Goal: Task Accomplishment & Management: Complete application form

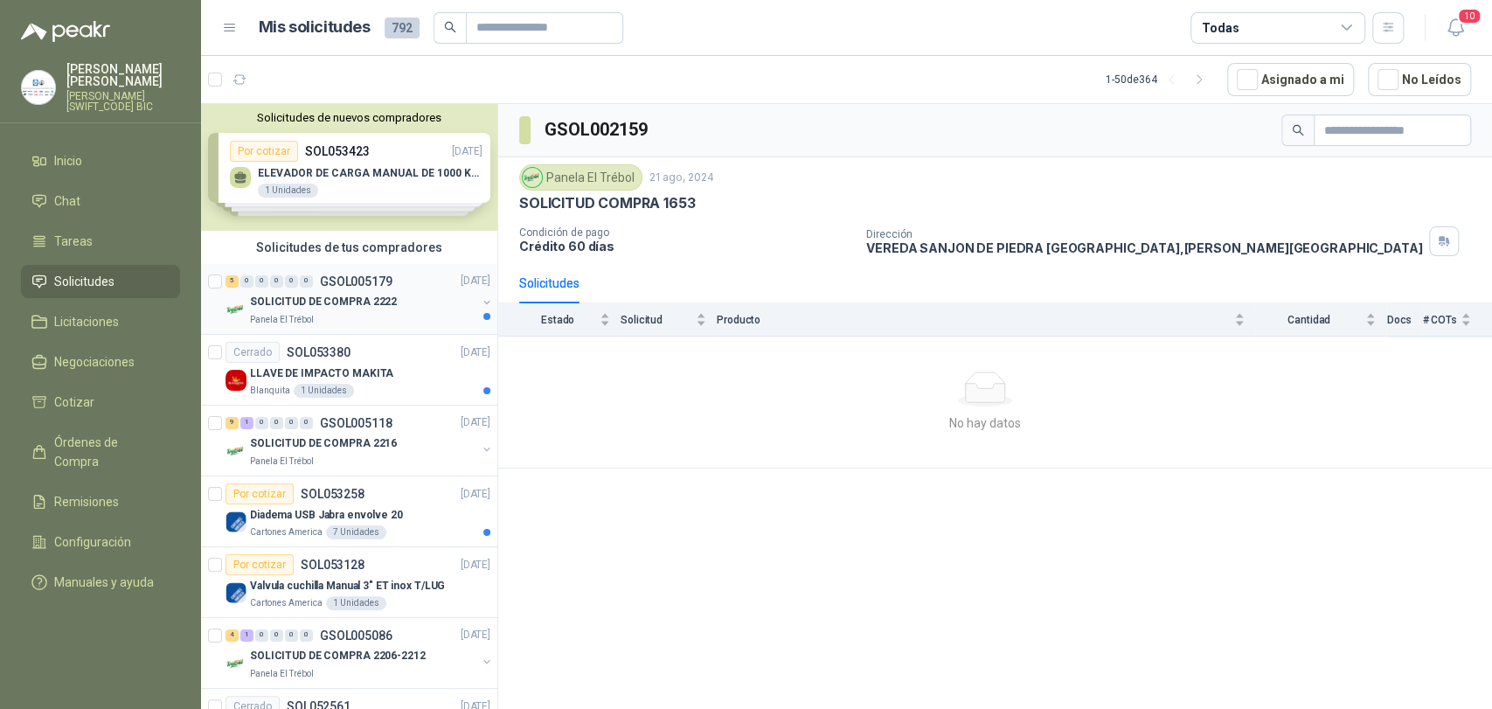
click at [351, 304] on p "SOLICITUD DE COMPRA 2222" at bounding box center [323, 303] width 147 height 17
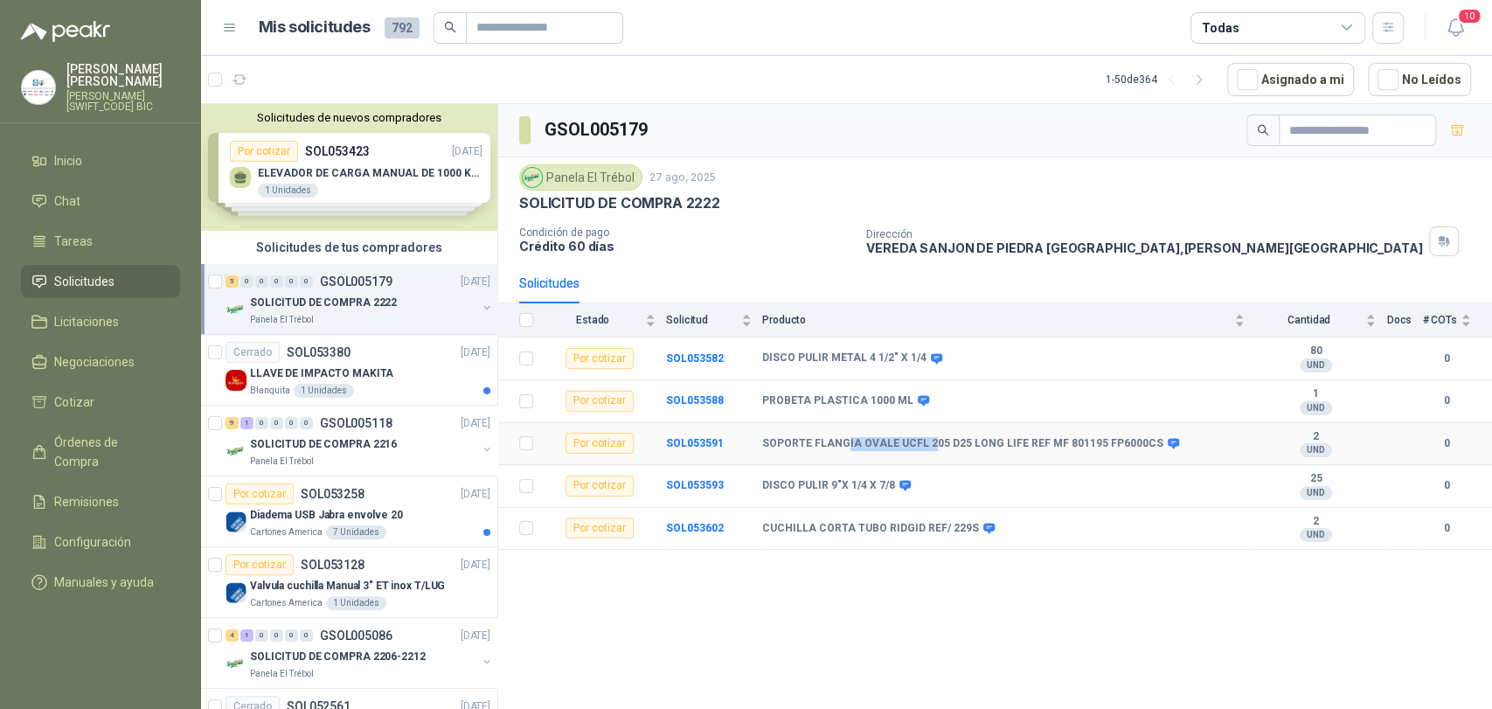
drag, startPoint x: 842, startPoint y: 438, endPoint x: 926, endPoint y: 436, distance: 84.0
click at [926, 437] on b "SOPORTE FLANGIA OVALE UCFL 205 D25 LONG LIFE REF MF 801195 FP6000CS" at bounding box center [962, 444] width 401 height 14
drag, startPoint x: 871, startPoint y: 435, endPoint x: 1005, endPoint y: 435, distance: 133.8
click at [1005, 435] on td "SOPORTE FLANGIA OVALE UCFL 205 D25 LONG LIFE REF MF 801195 FP6000CS" at bounding box center [1008, 444] width 493 height 43
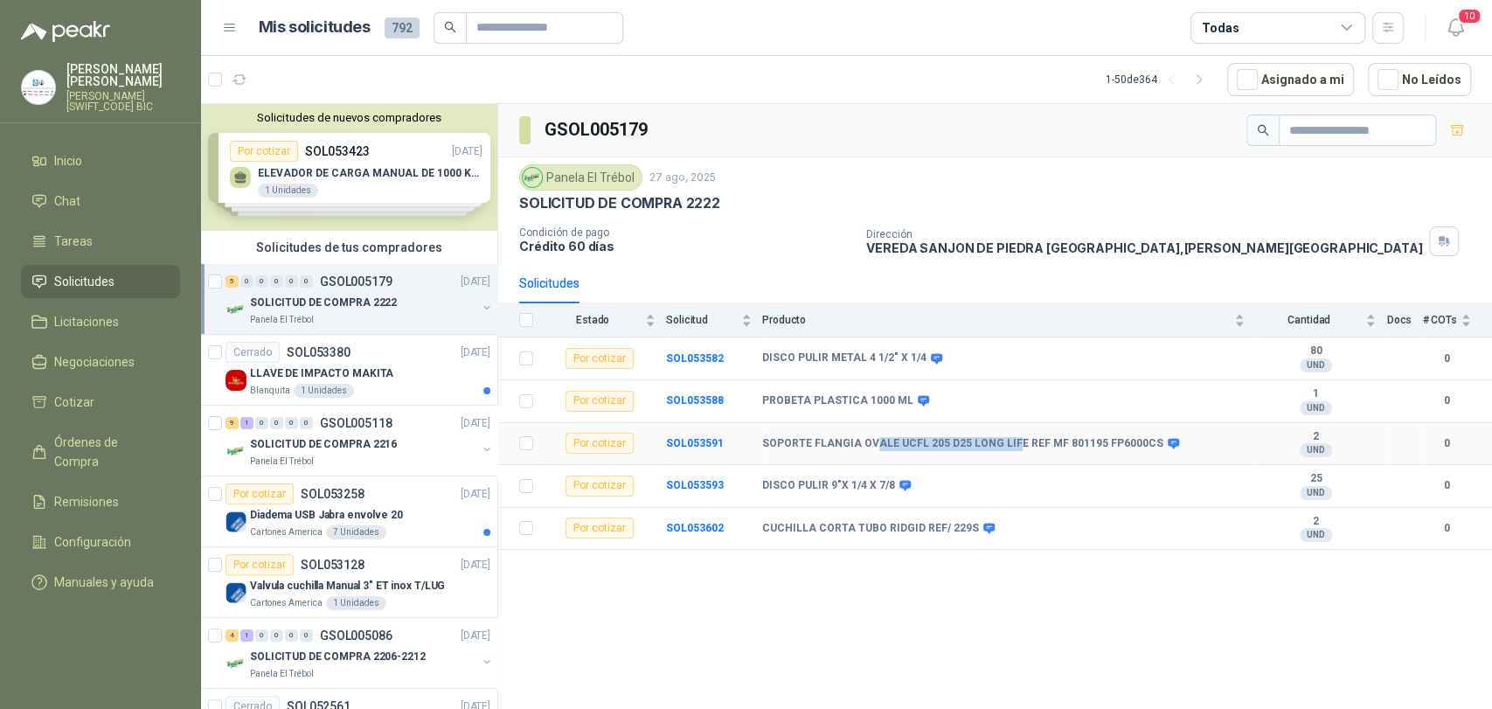
click at [1005, 435] on td "SOPORTE FLANGIA OVALE UCFL 205 D25 LONG LIFE REF MF 801195 FP6000CS" at bounding box center [1008, 444] width 493 height 43
click at [673, 441] on b "SOL053591" at bounding box center [695, 443] width 58 height 12
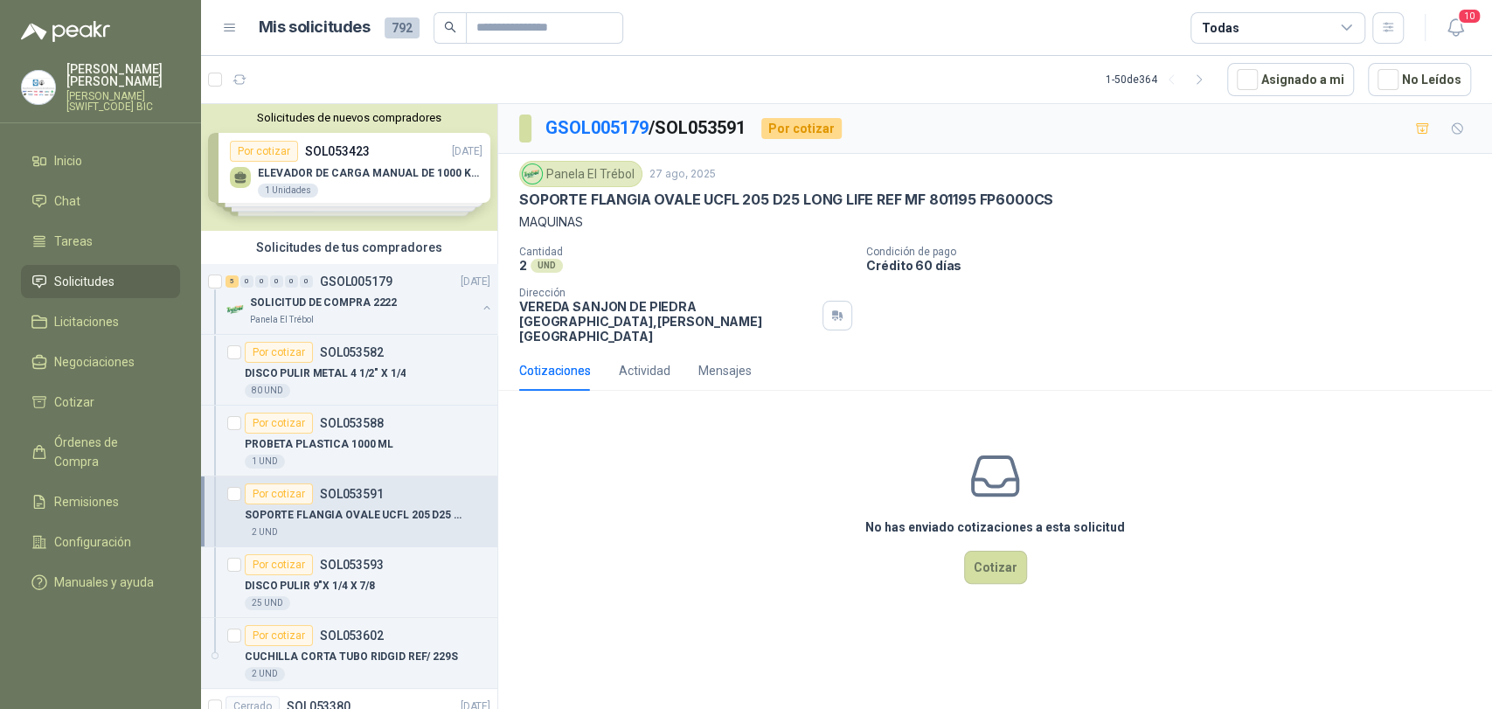
click at [997, 533] on div "No has enviado cotizaciones a esta solicitud Cotizar" at bounding box center [995, 516] width 994 height 223
click at [963, 552] on div "No has enviado cotizaciones a esta solicitud Cotizar" at bounding box center [995, 516] width 994 height 223
click at [972, 553] on button "Cotizar" at bounding box center [995, 567] width 63 height 33
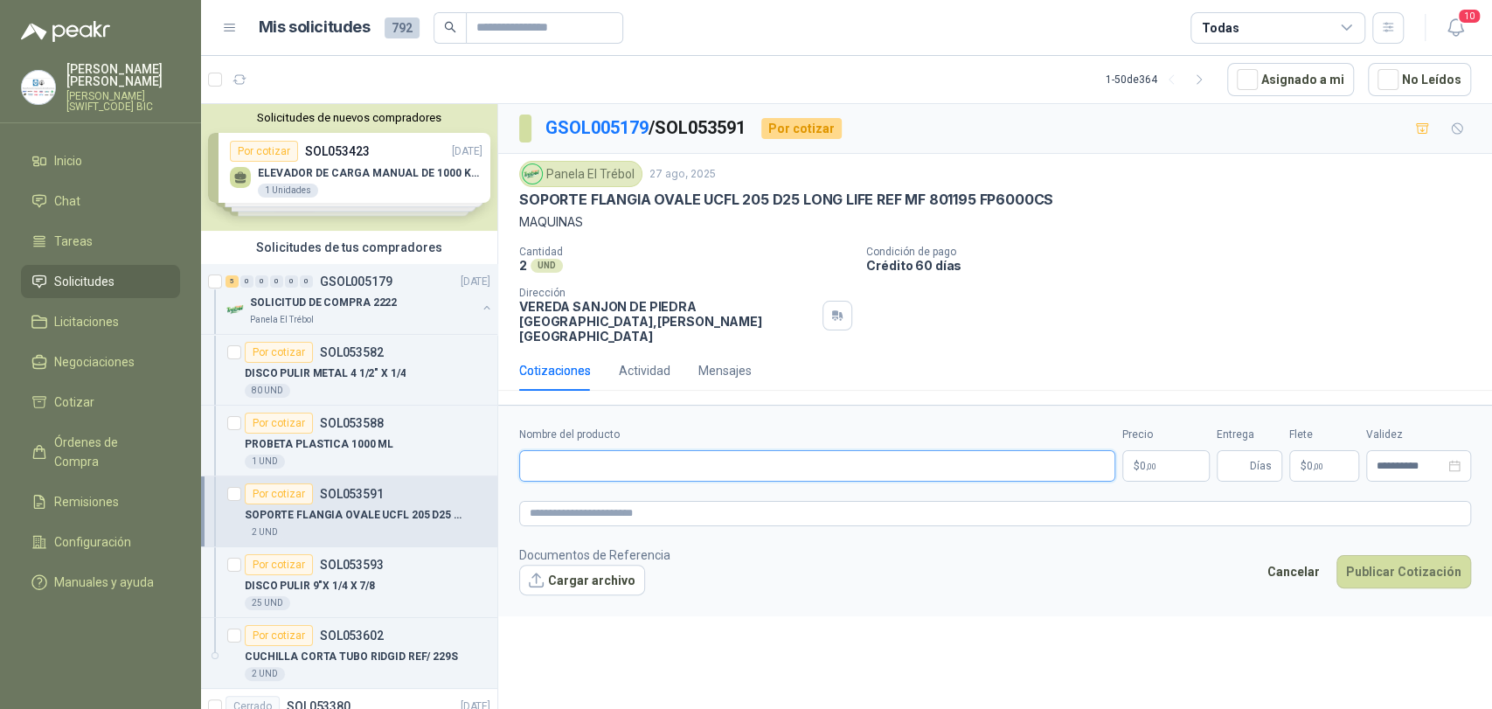
click at [656, 456] on input "Nombre del producto" at bounding box center [817, 465] width 596 height 31
type input "**********"
click at [1130, 463] on p "$ 0 ,00" at bounding box center [1166, 465] width 87 height 31
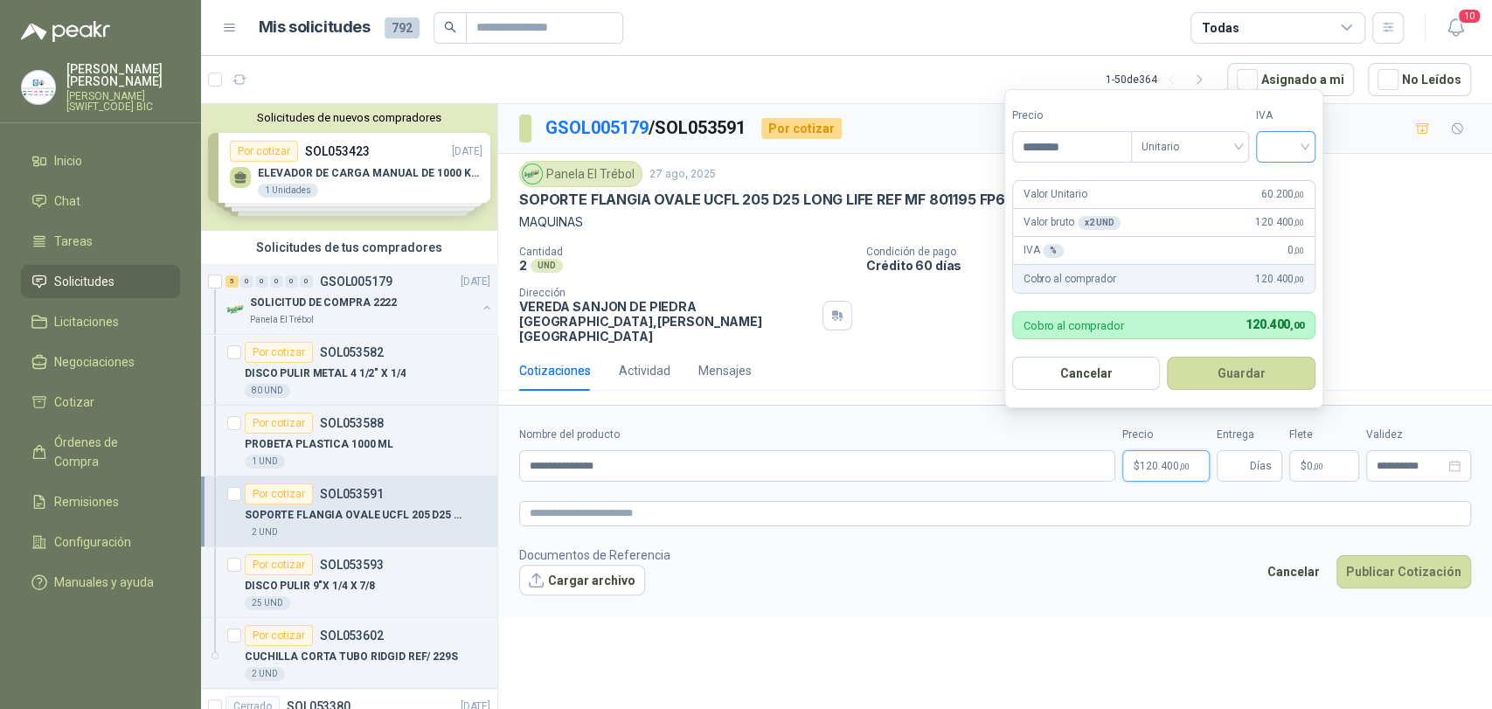
type input "********"
click at [1276, 141] on input "search" at bounding box center [1286, 145] width 38 height 26
click at [1281, 173] on div "19%" at bounding box center [1290, 182] width 32 height 19
click at [1274, 370] on button "Guardar" at bounding box center [1245, 373] width 150 height 33
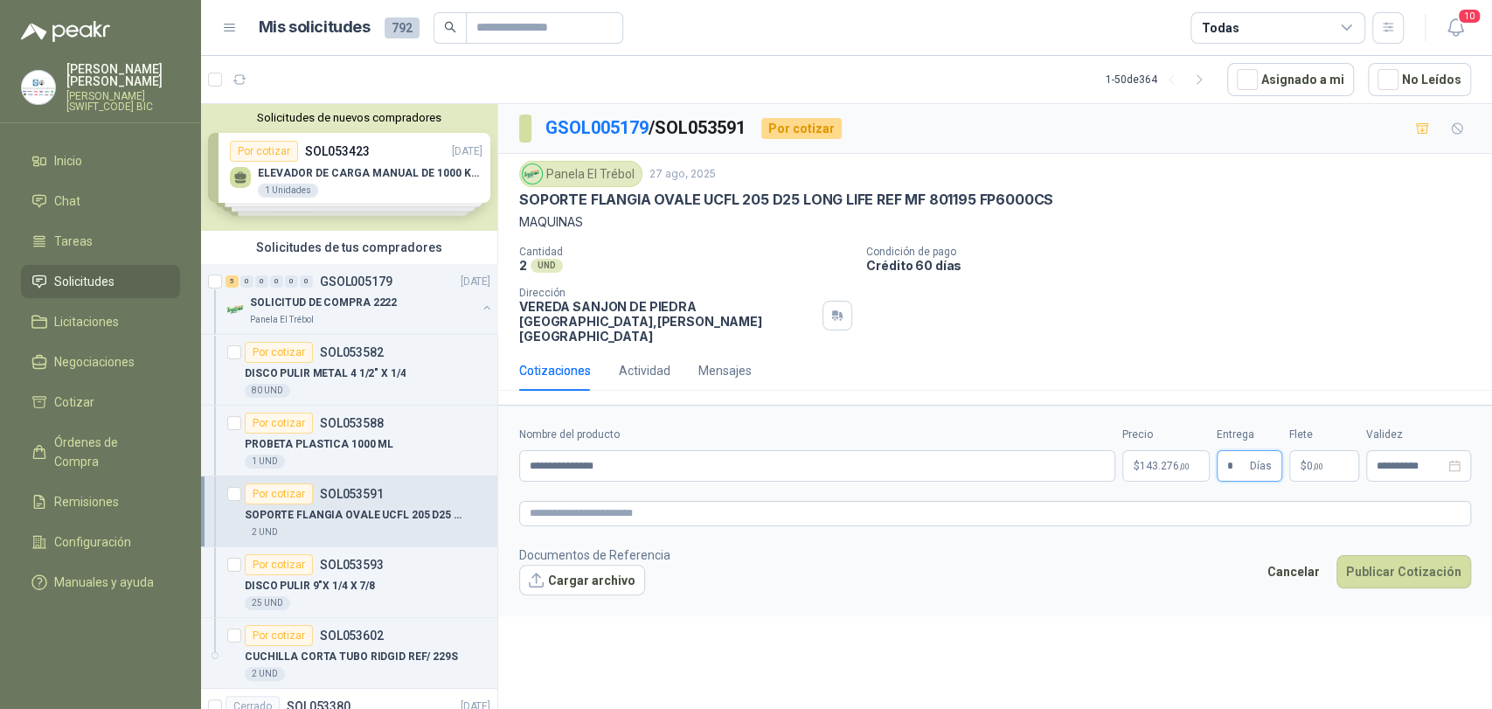
type input "*"
click at [1305, 461] on span "$" at bounding box center [1304, 466] width 6 height 10
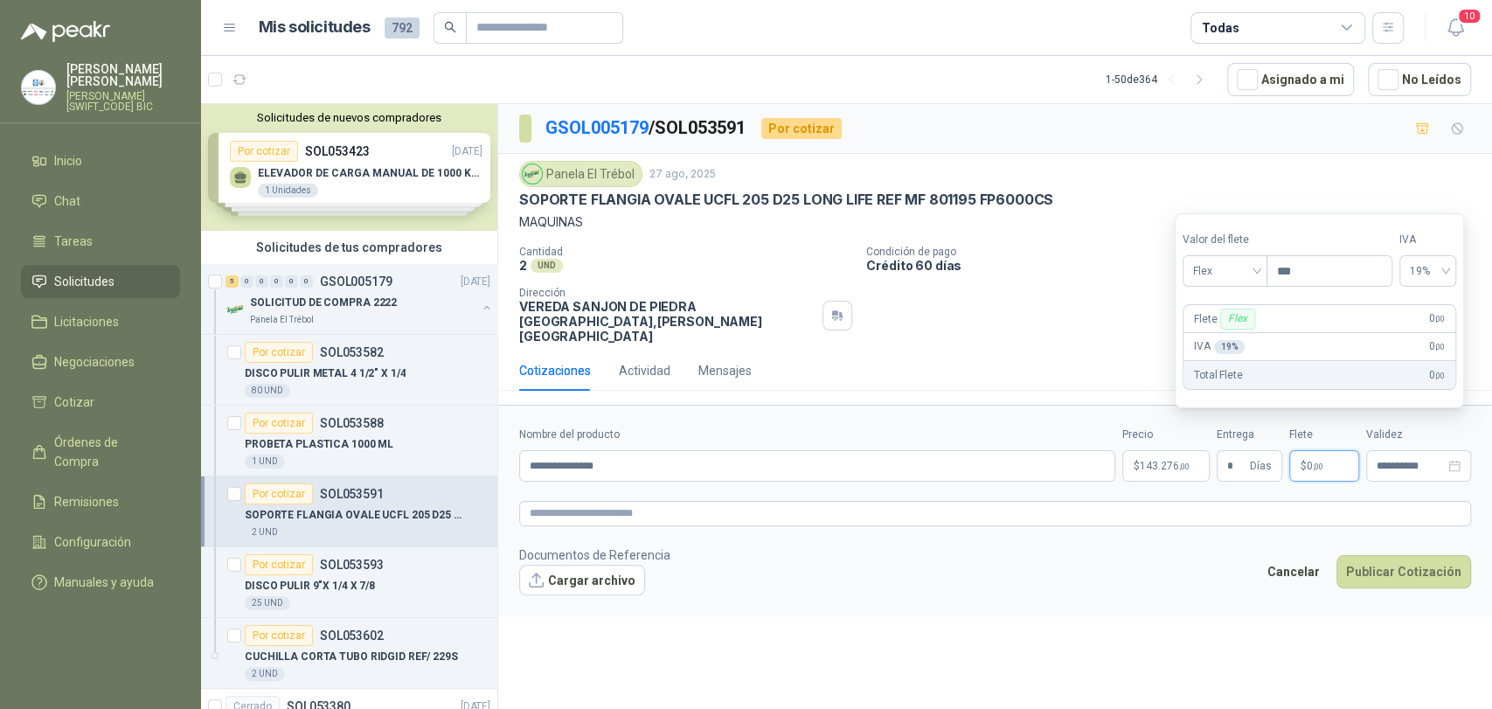
click at [1245, 294] on section "Valor del flete Flex Precio *** IVA 19% Flete Flex 0 ,00 IVA 19 % 0 ,00 Total F…" at bounding box center [1319, 310] width 289 height 195
click at [1241, 278] on span "Flex" at bounding box center [1225, 271] width 64 height 26
click at [1239, 344] on div "Incluido" at bounding box center [1227, 335] width 61 height 19
click at [1371, 555] on button "Publicar Cotización" at bounding box center [1404, 571] width 135 height 33
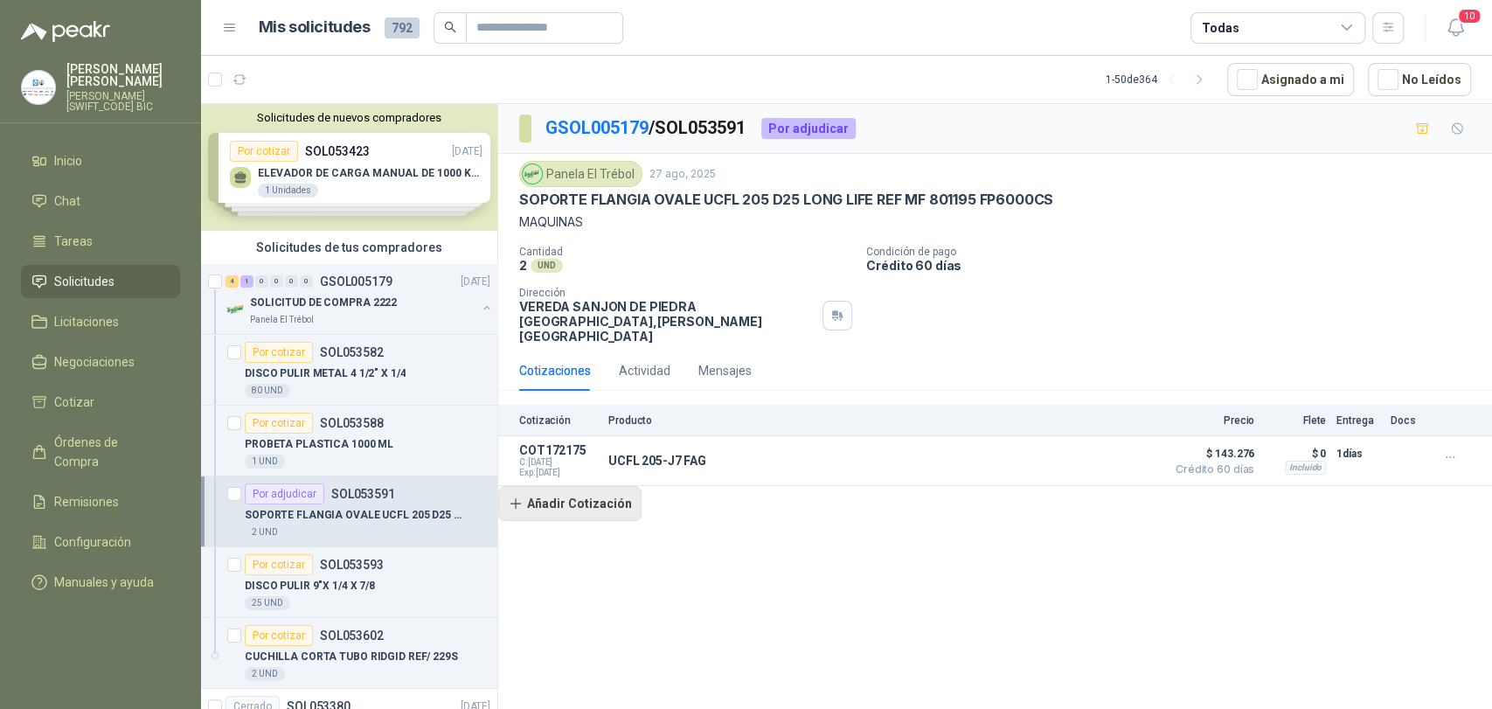
click at [588, 486] on button "Añadir Cotización" at bounding box center [569, 503] width 143 height 35
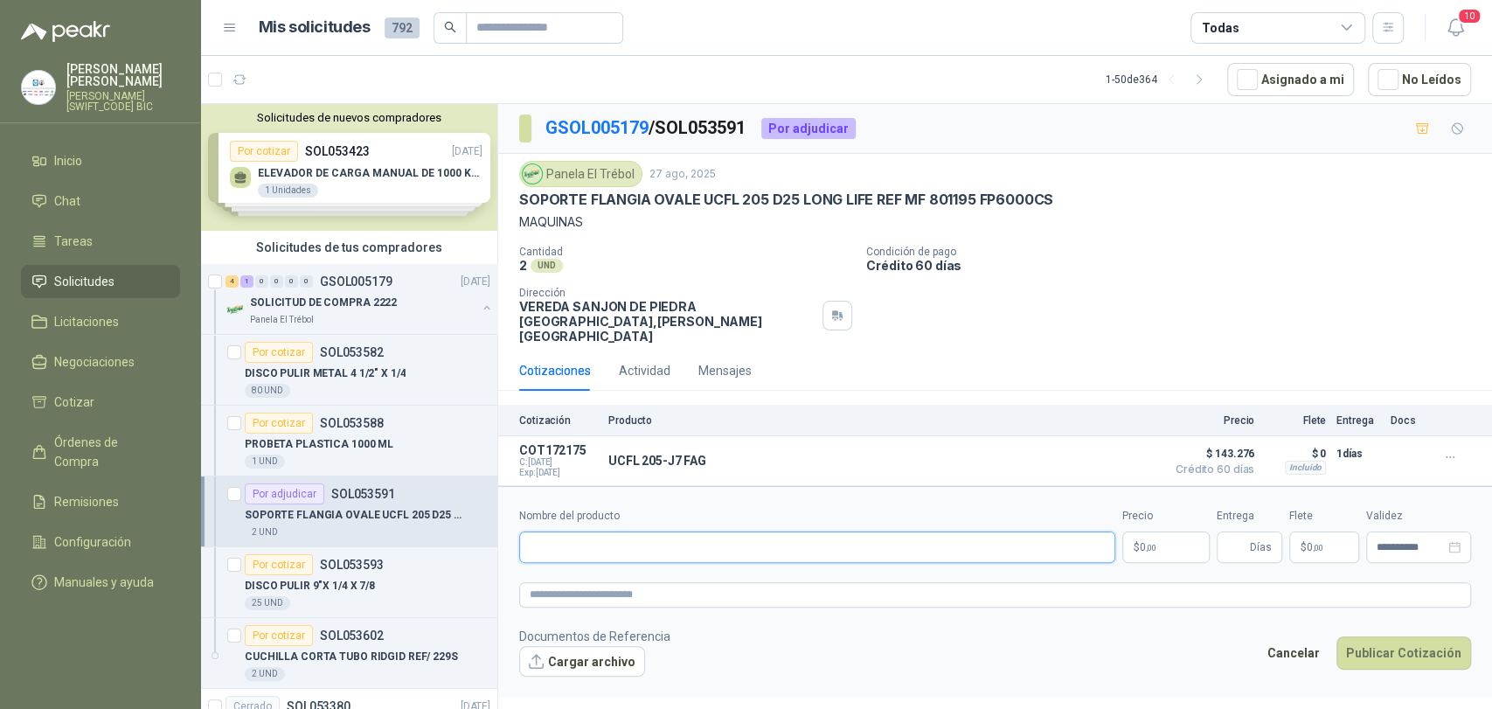
click at [623, 532] on input "Nombre del producto" at bounding box center [817, 547] width 596 height 31
type input "**********"
click at [1148, 543] on span ",00" at bounding box center [1151, 548] width 10 height 10
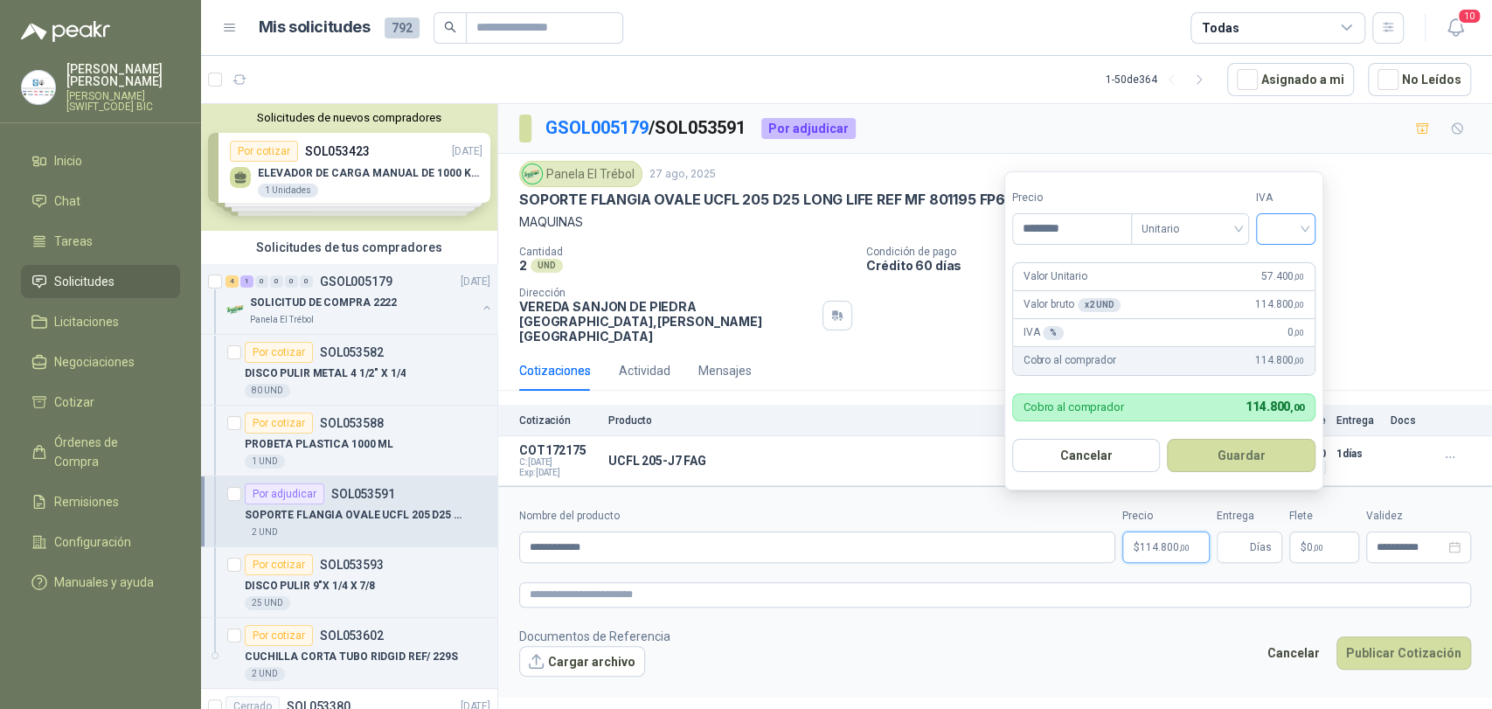
type input "********"
click at [1285, 230] on input "search" at bounding box center [1286, 227] width 38 height 26
click at [1284, 256] on div "19%" at bounding box center [1290, 264] width 32 height 19
click at [1258, 460] on button "Guardar" at bounding box center [1245, 455] width 150 height 33
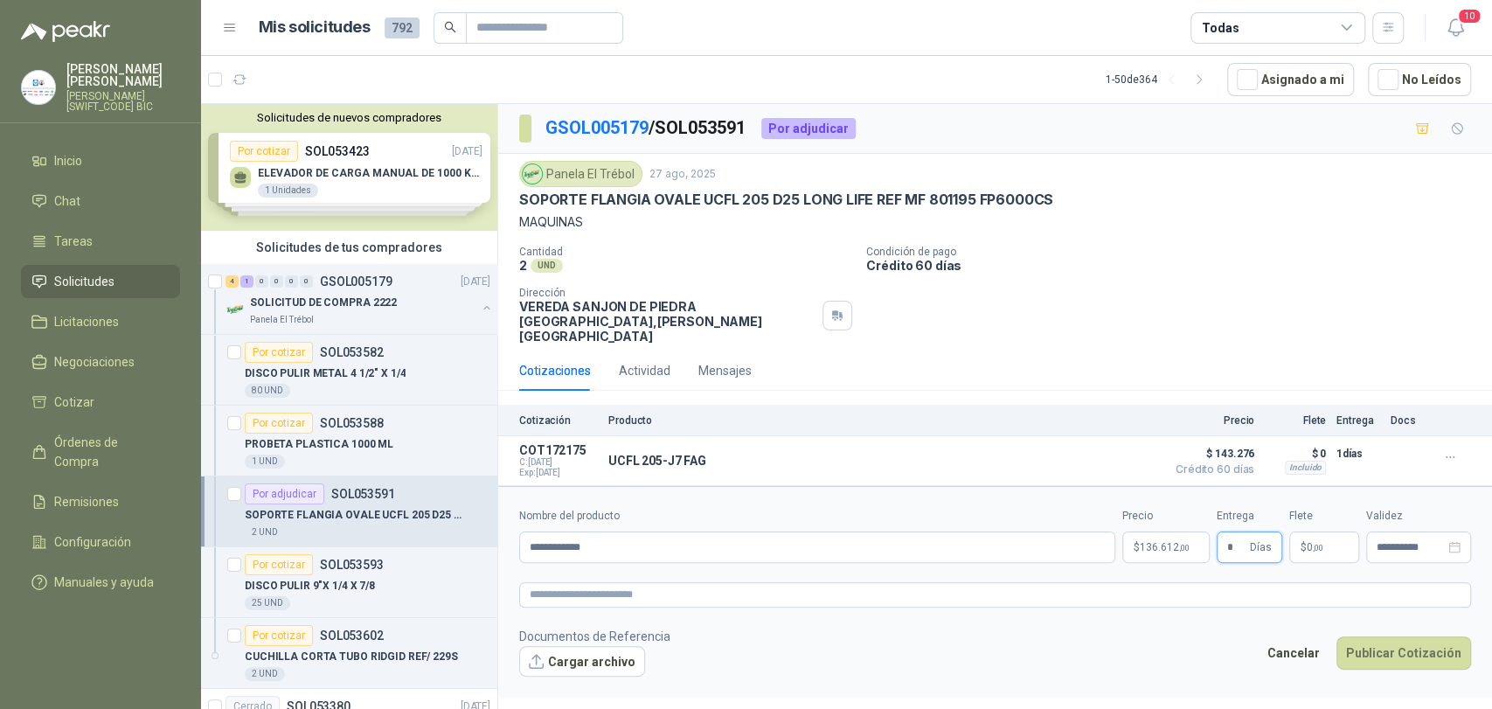
type input "*"
click at [1328, 535] on p "$ 0 ,00" at bounding box center [1325, 547] width 70 height 31
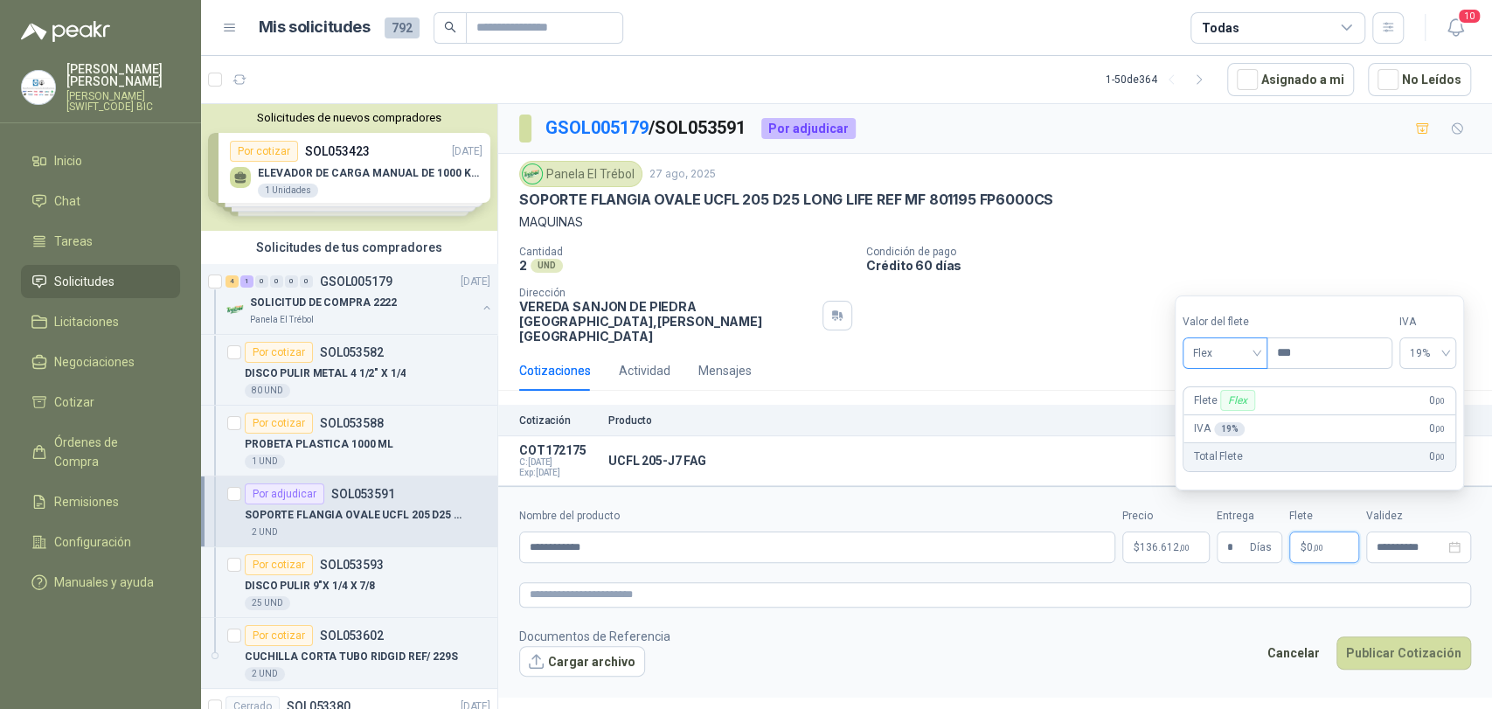
click at [1233, 337] on div "Flex" at bounding box center [1225, 352] width 85 height 31
click at [1234, 417] on div "Incluido" at bounding box center [1227, 417] width 61 height 19
click at [1399, 636] on button "Publicar Cotización" at bounding box center [1404, 652] width 135 height 33
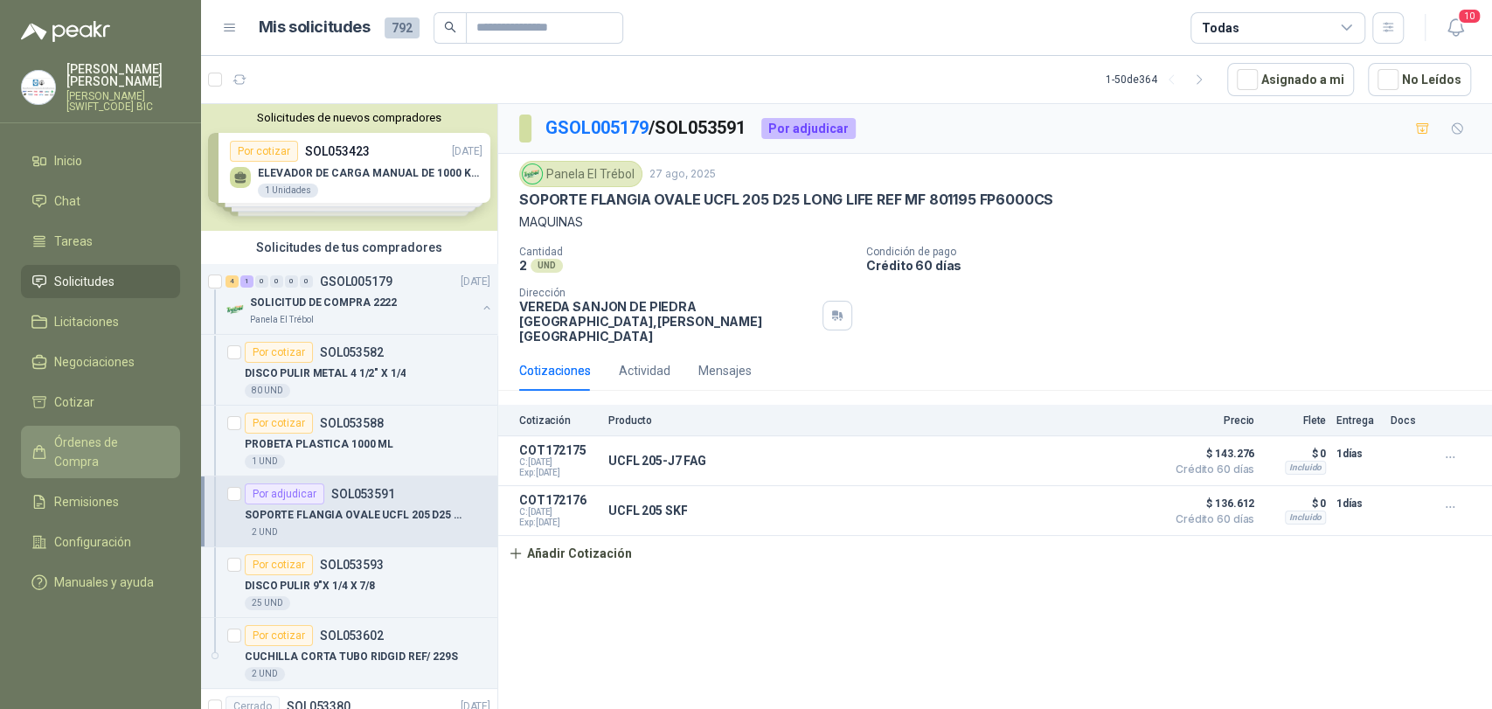
click at [108, 442] on span "Órdenes de Compra" at bounding box center [108, 452] width 109 height 38
